Goal: Information Seeking & Learning: Learn about a topic

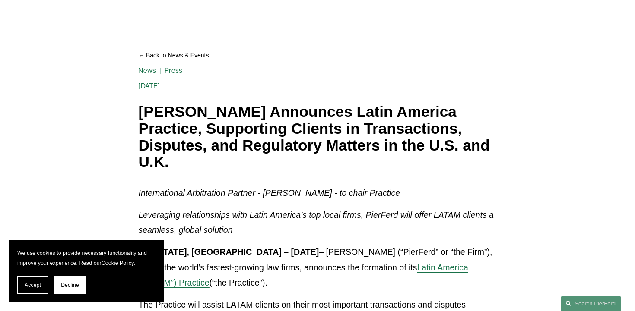
scroll to position [214, 0]
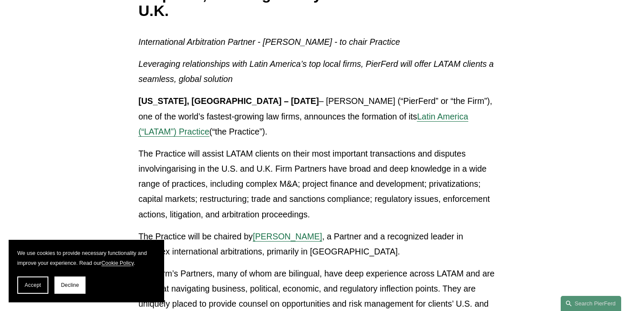
click at [433, 115] on span "Latin America (“LATAM”) Practice" at bounding box center [303, 124] width 330 height 25
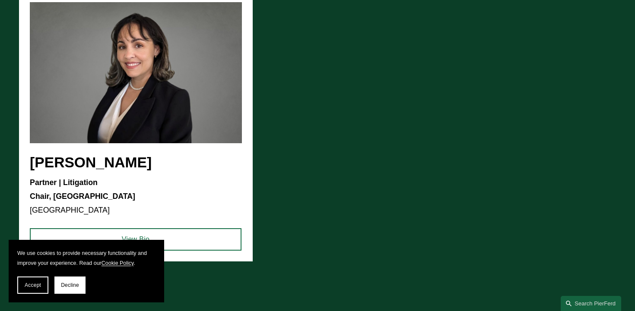
scroll to position [825, 0]
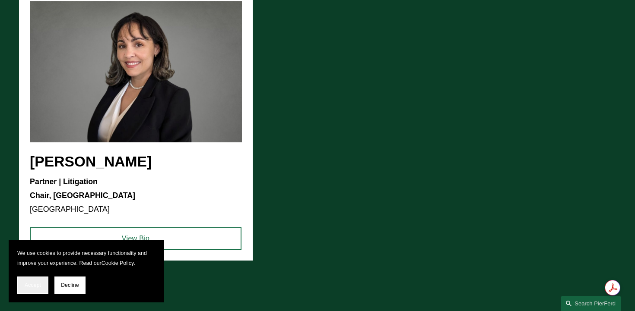
click at [24, 285] on button "Accept" at bounding box center [32, 285] width 31 height 17
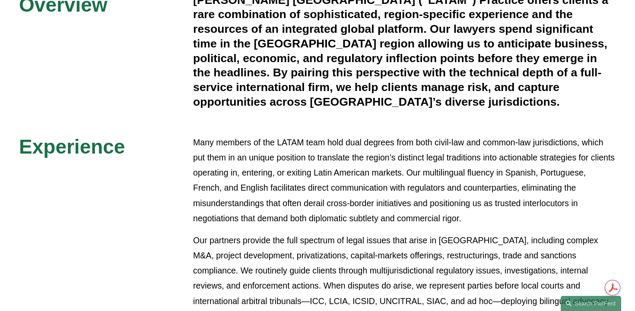
scroll to position [860, 0]
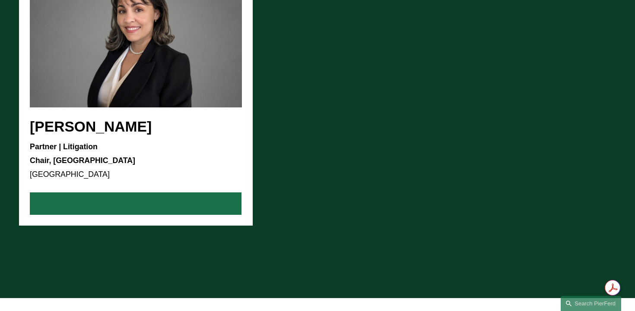
click at [163, 193] on link "View Bio" at bounding box center [136, 204] width 212 height 22
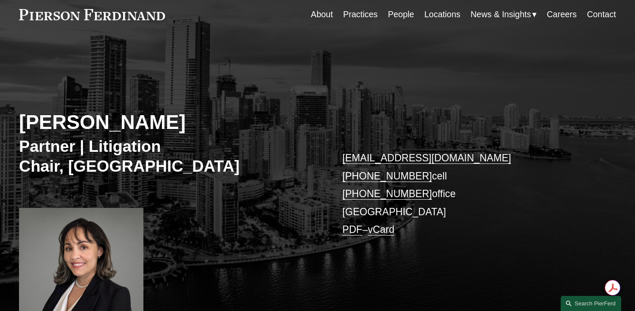
scroll to position [37, 0]
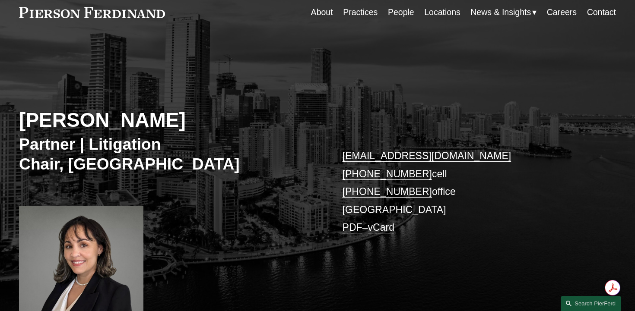
click at [441, 13] on link "Locations" at bounding box center [442, 12] width 36 height 17
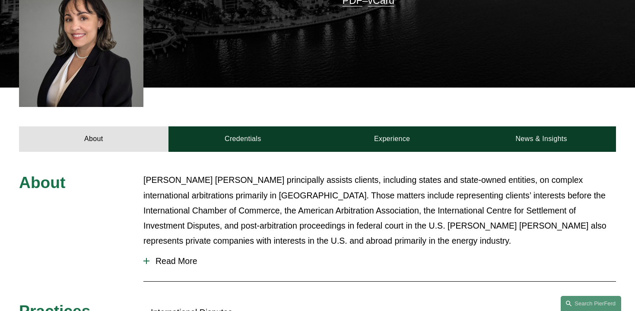
scroll to position [345, 0]
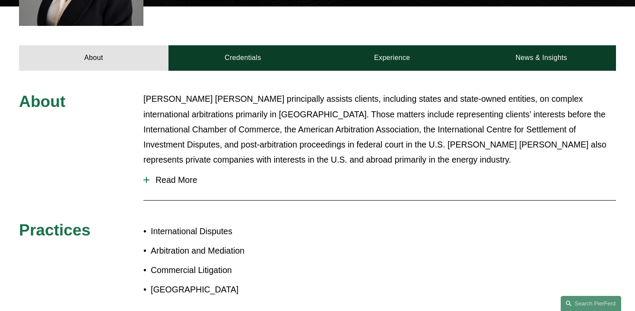
click at [266, 175] on button "Read More" at bounding box center [379, 180] width 472 height 23
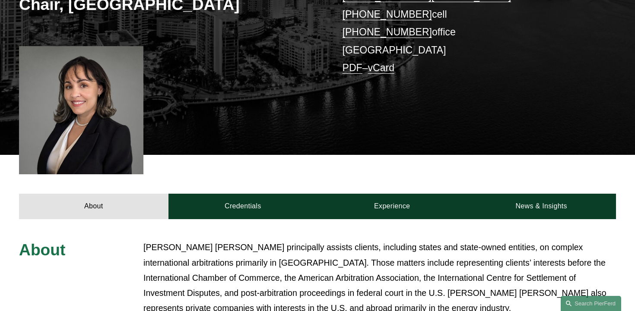
scroll to position [141, 0]
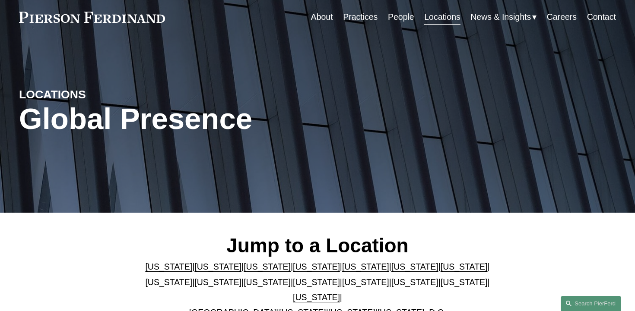
scroll to position [77, 0]
